Goal: Check status

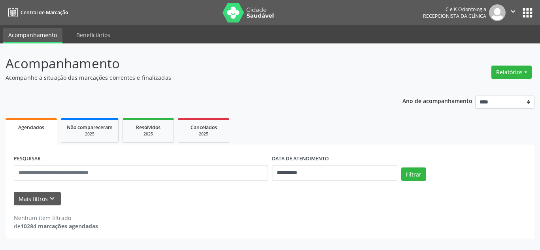
select select "*"
click at [335, 174] on input "**********" at bounding box center [334, 173] width 125 height 16
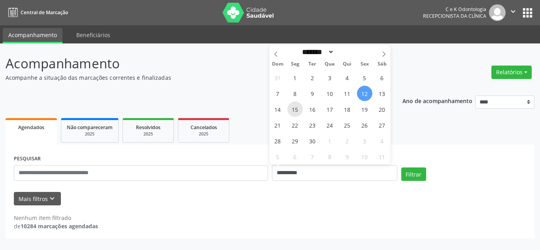
click at [296, 110] on span "15" at bounding box center [294, 109] width 15 height 15
type input "**********"
click at [296, 110] on span "15" at bounding box center [294, 109] width 15 height 15
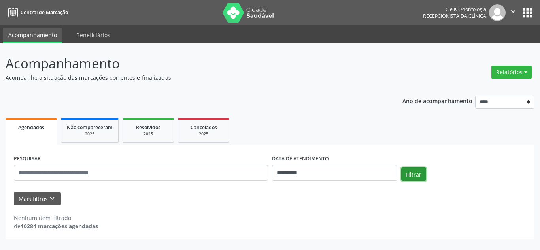
click at [412, 173] on button "Filtrar" at bounding box center [413, 174] width 25 height 13
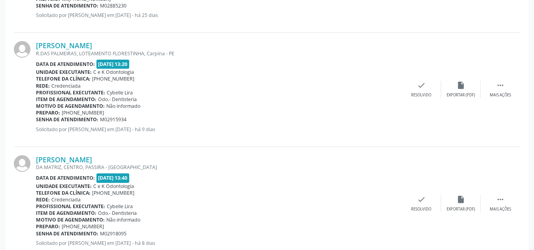
scroll to position [1731, 0]
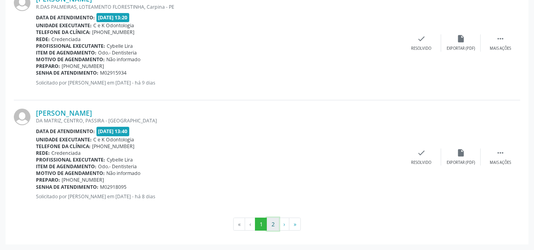
click at [271, 224] on button "2" at bounding box center [273, 224] width 12 height 13
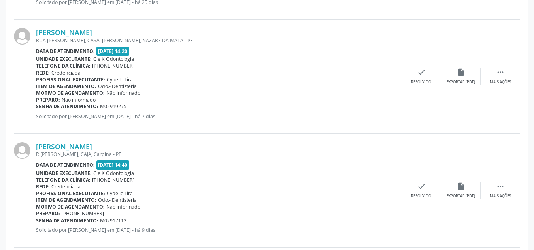
scroll to position [479, 0]
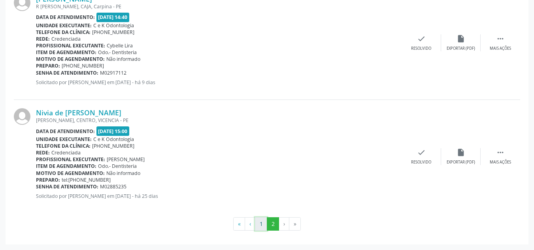
click at [262, 223] on button "1" at bounding box center [261, 223] width 12 height 13
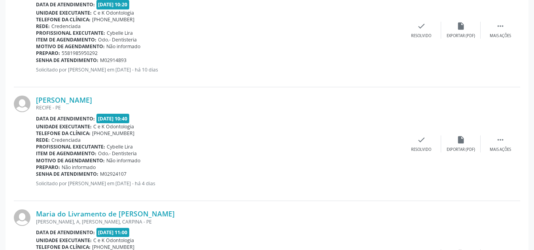
scroll to position [950, 0]
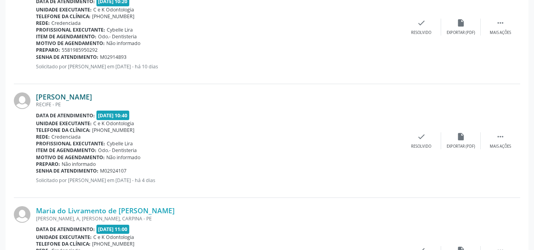
click at [92, 98] on link "[PERSON_NAME]" at bounding box center [64, 96] width 56 height 9
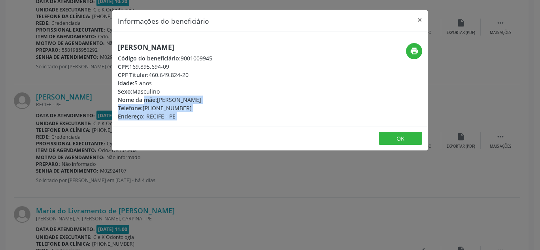
drag, startPoint x: 110, startPoint y: 98, endPoint x: 103, endPoint y: 208, distance: 110.5
click at [103, 208] on div "Informações do beneficiário × [PERSON_NAME] Código do beneficiário: 9001009945 …" at bounding box center [270, 125] width 540 height 250
